Goal: Navigation & Orientation: Find specific page/section

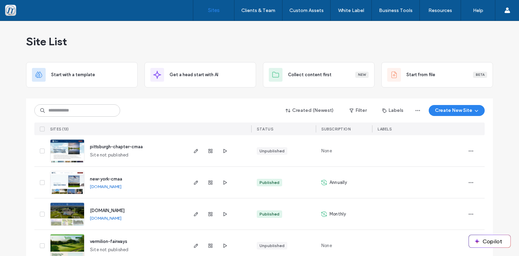
click at [93, 177] on span "new-york-cmaa" at bounding box center [106, 179] width 32 height 5
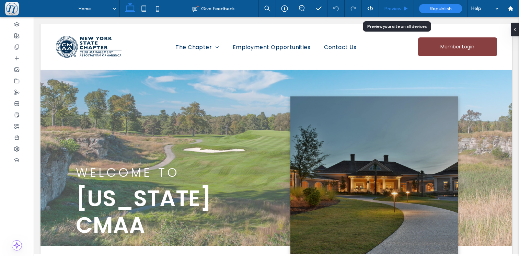
click at [401, 10] on span "Preview" at bounding box center [392, 9] width 17 height 6
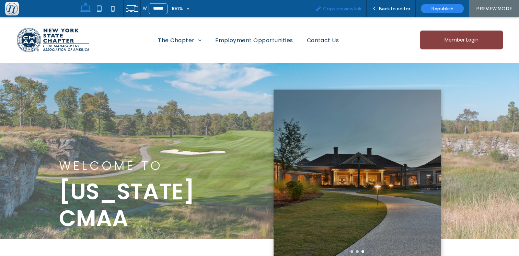
click at [337, 8] on span "Copy preview link" at bounding box center [342, 9] width 38 height 6
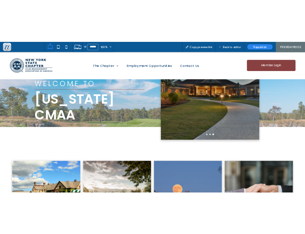
scroll to position [98, 0]
